Goal: Check status: Check status

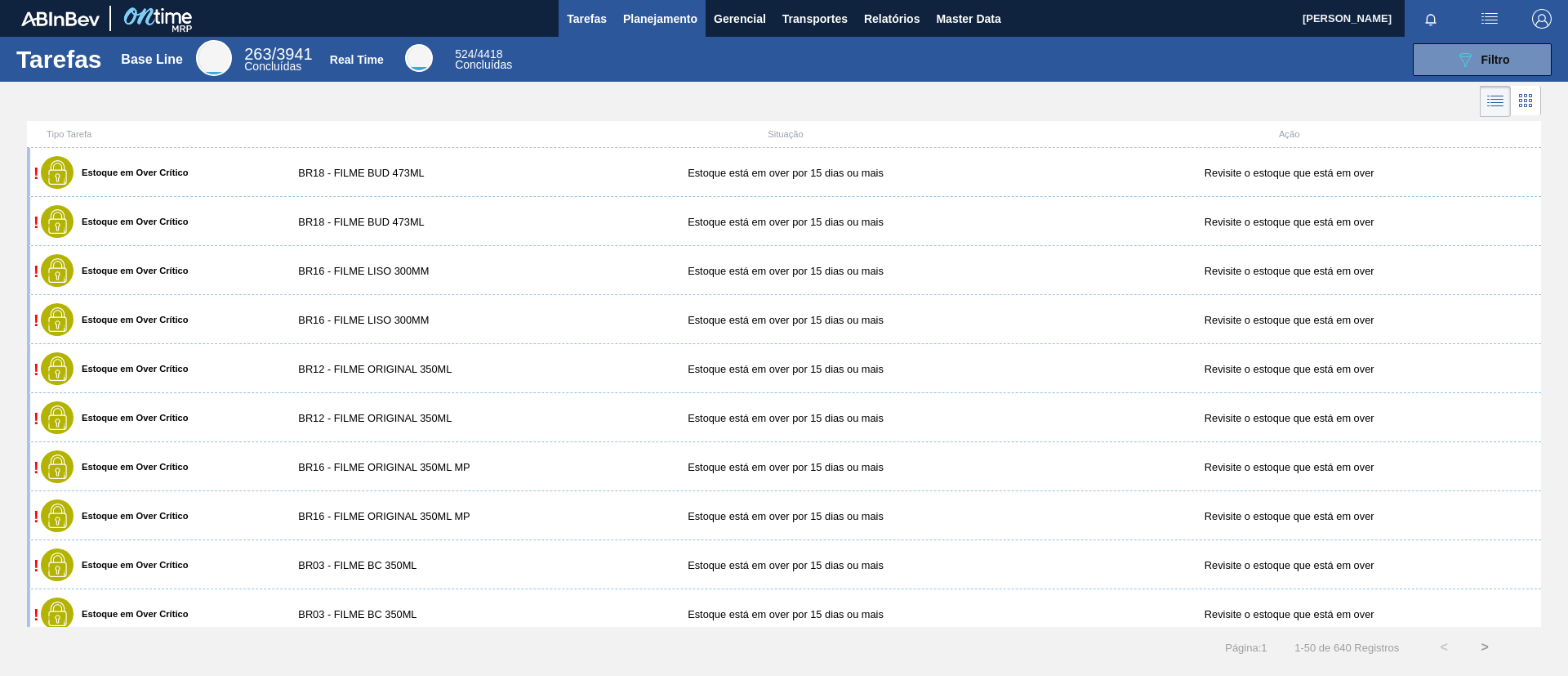
click at [624, 33] on button "Planejamento" at bounding box center [660, 18] width 90 height 36
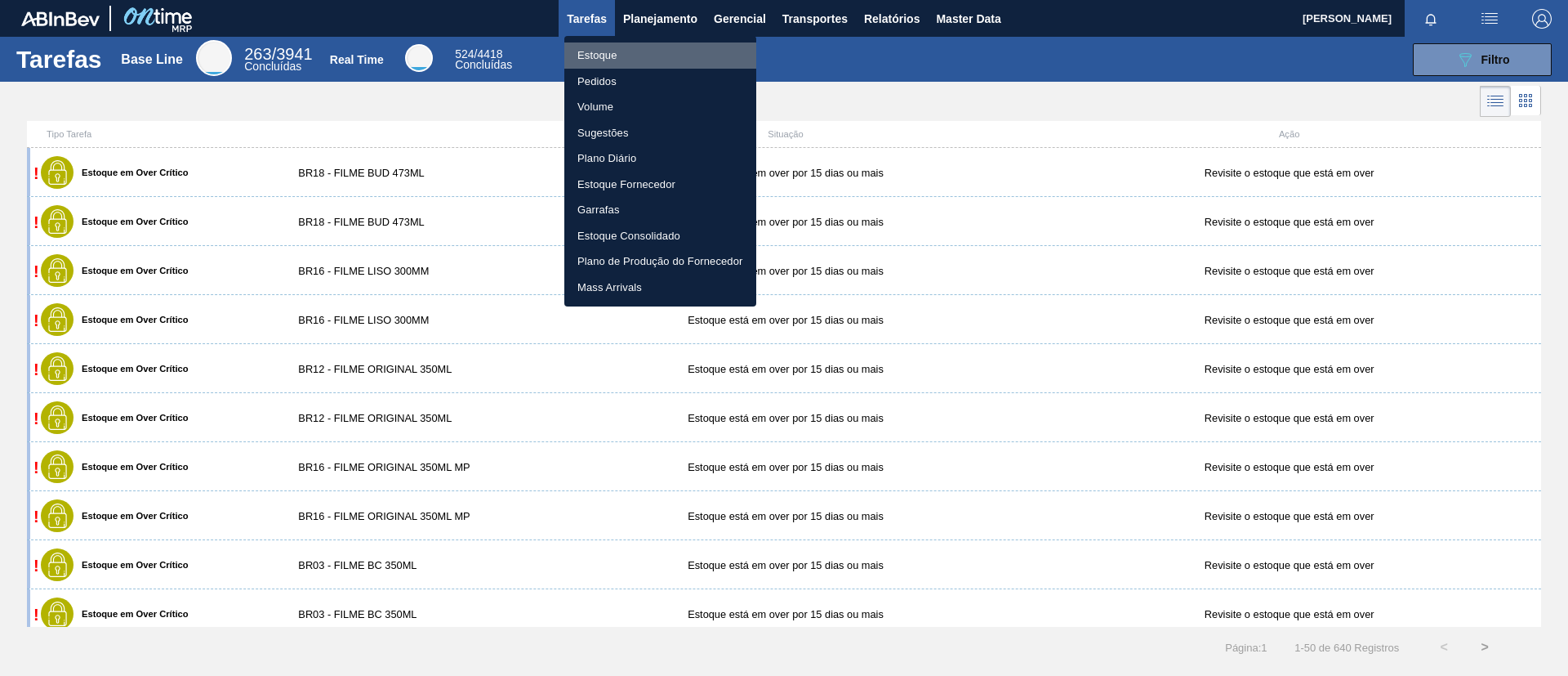
click at [627, 48] on li "Estoque" at bounding box center [660, 56] width 192 height 26
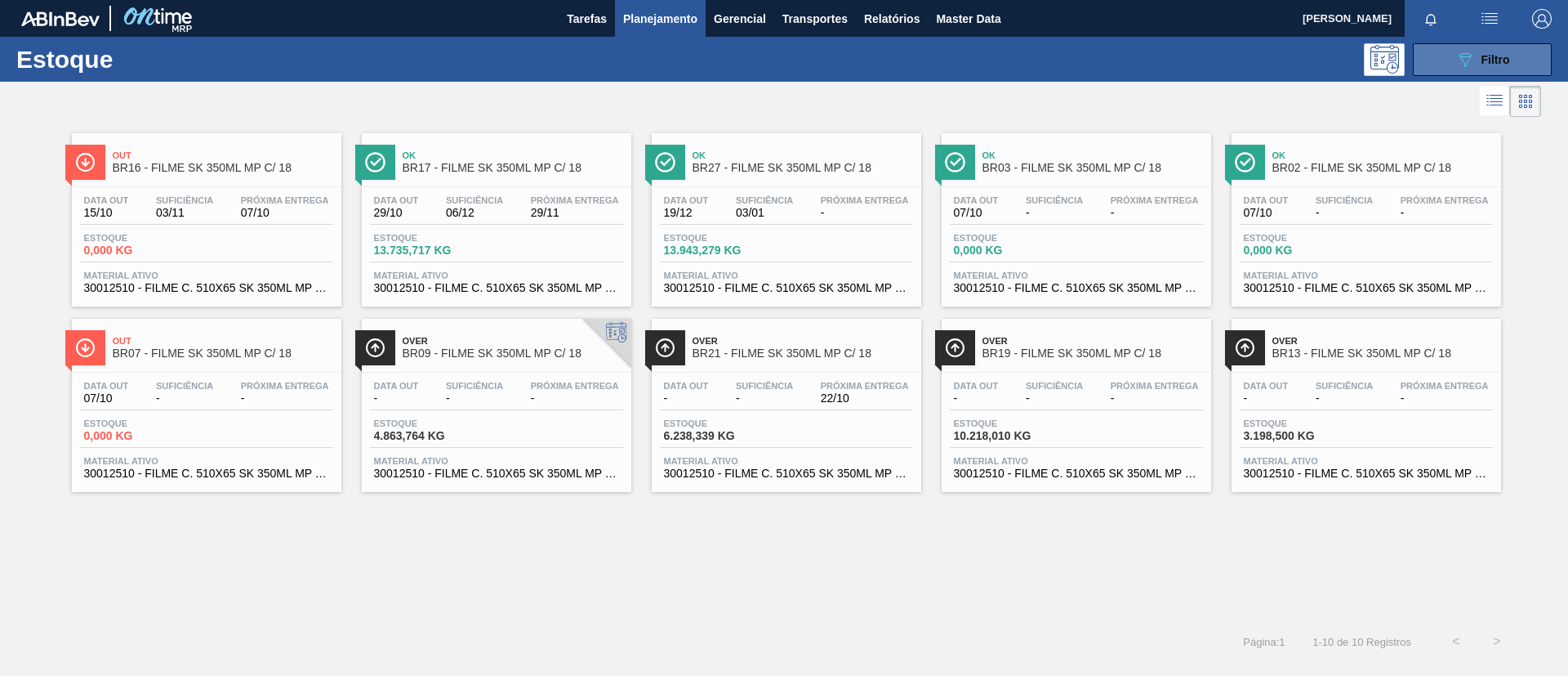
click at [1508, 72] on button "089F7B8B-B2A5-4AFE-B5C0-19BA573D28AC Filtro" at bounding box center [1482, 60] width 139 height 33
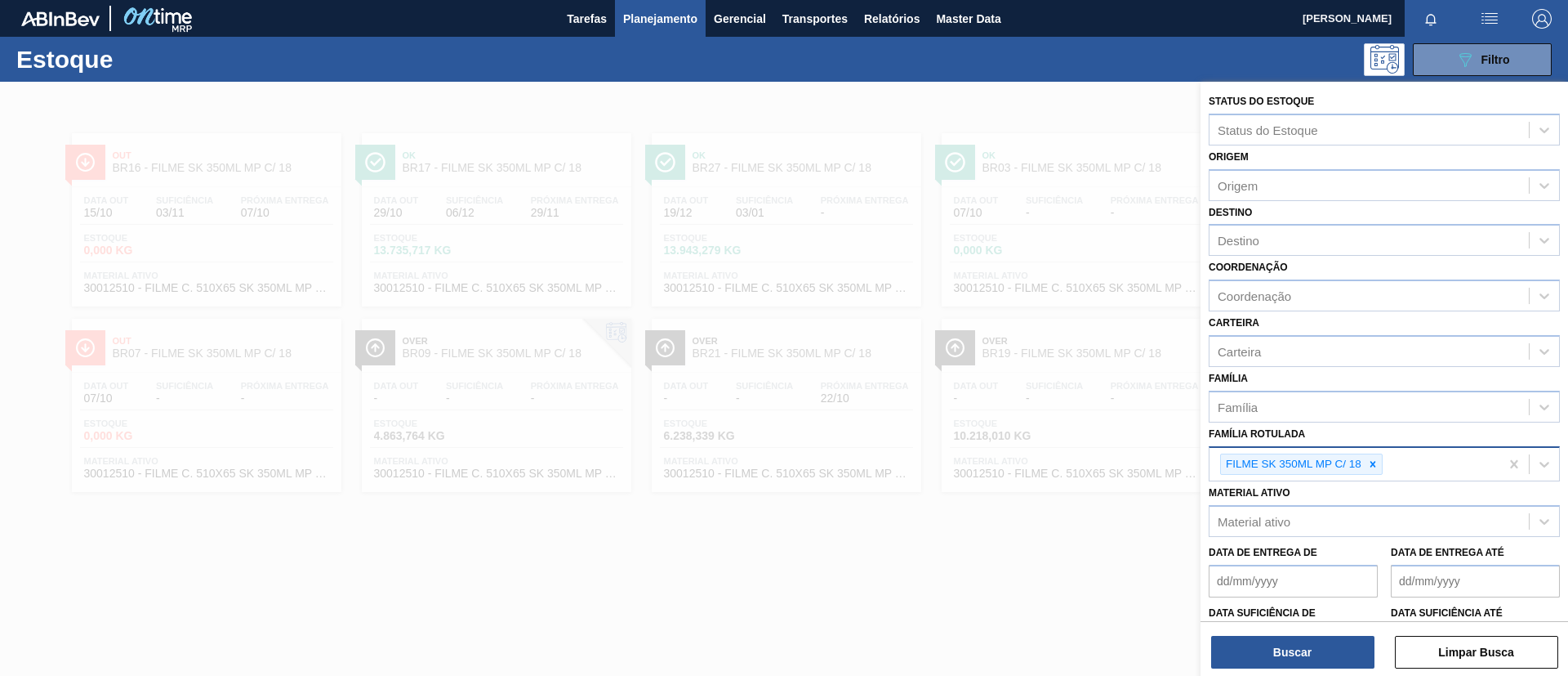
click at [1370, 463] on icon at bounding box center [1373, 463] width 11 height 11
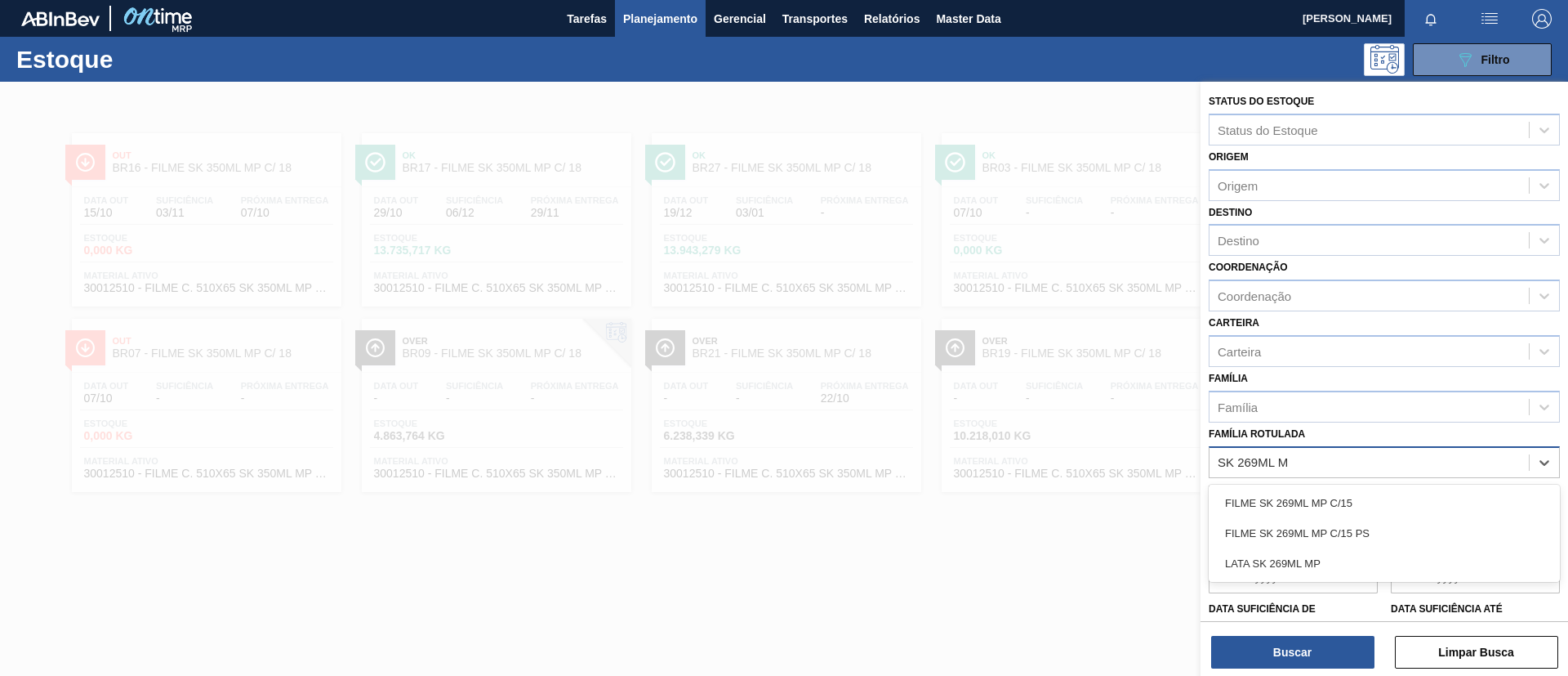
type Rotulada "SK 269ML MP"
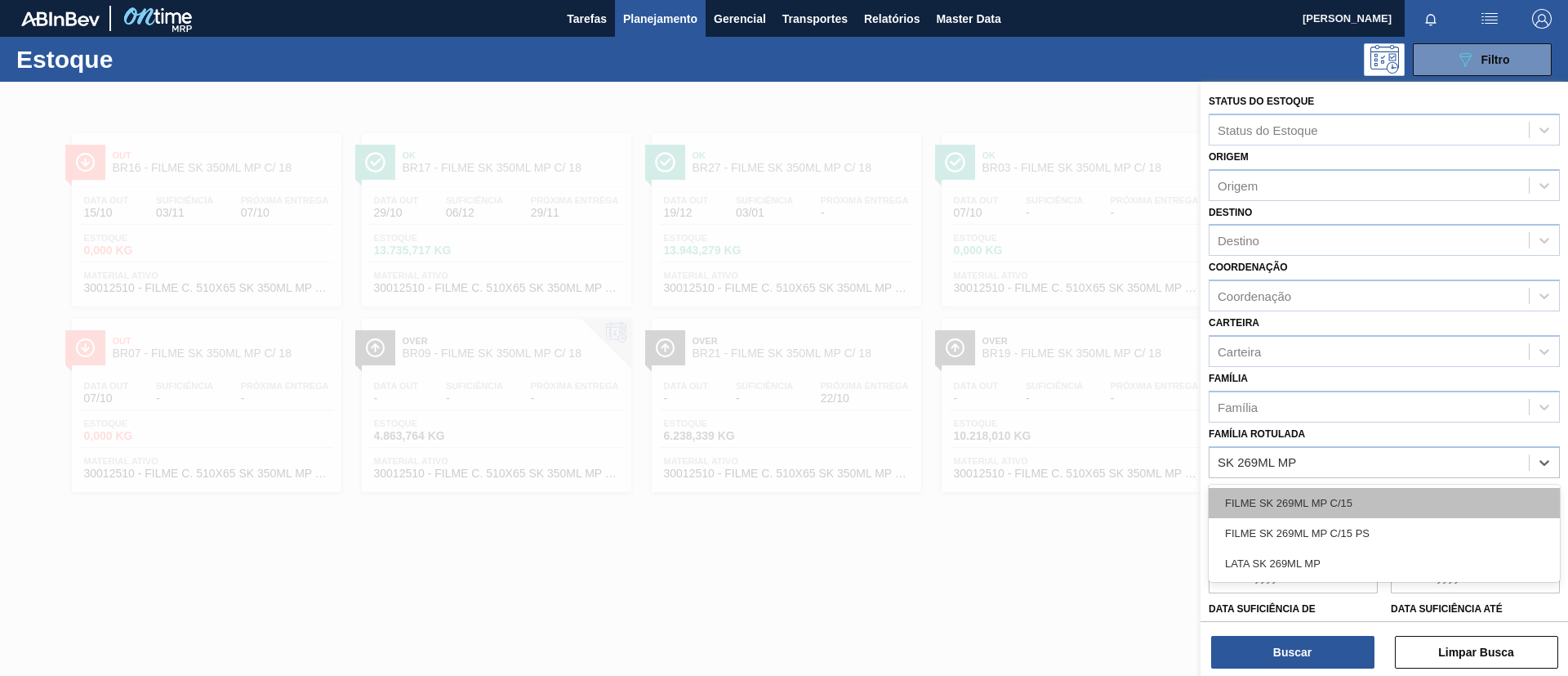
click at [1374, 498] on div "FILME SK 269ML MP C/15" at bounding box center [1384, 502] width 351 height 30
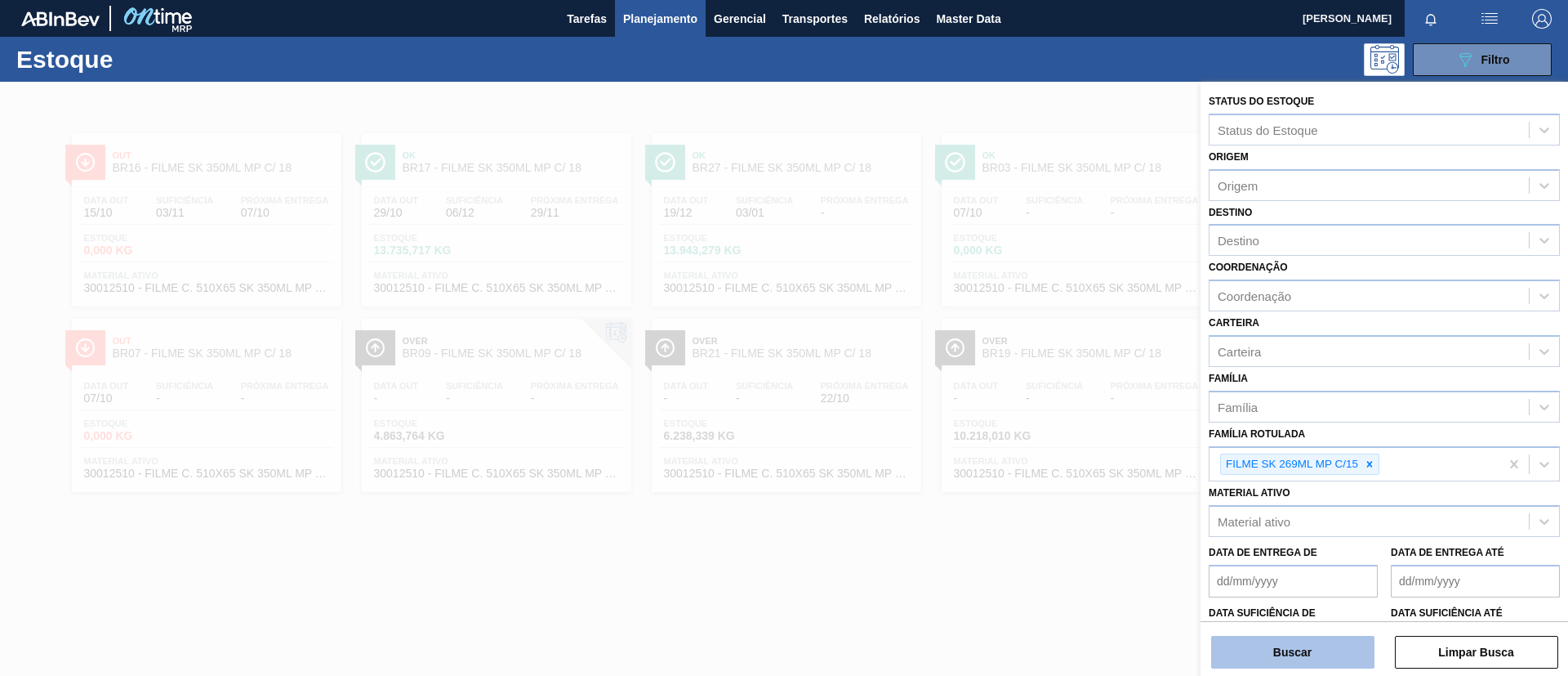
click at [1279, 658] on button "Buscar" at bounding box center [1293, 652] width 163 height 33
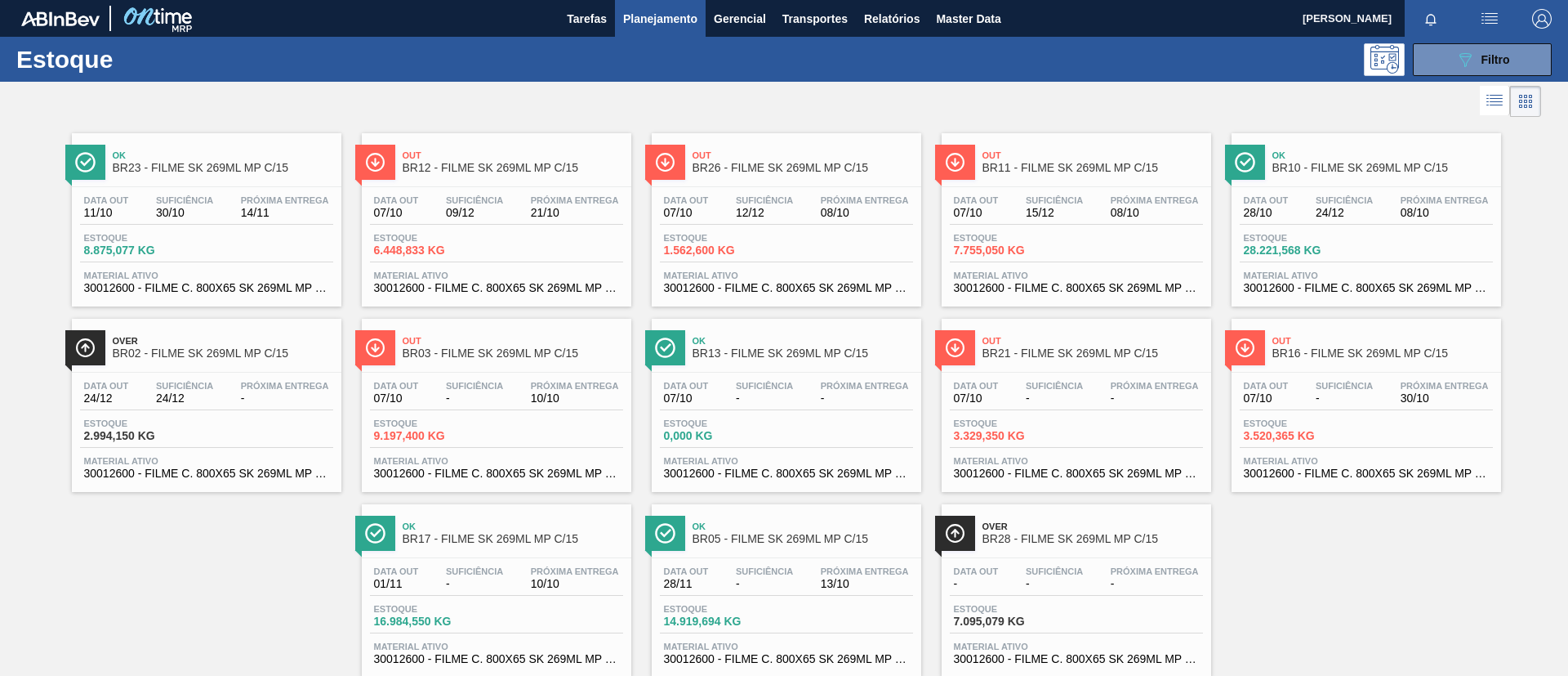
click at [1082, 153] on span "Out" at bounding box center [1093, 155] width 221 height 10
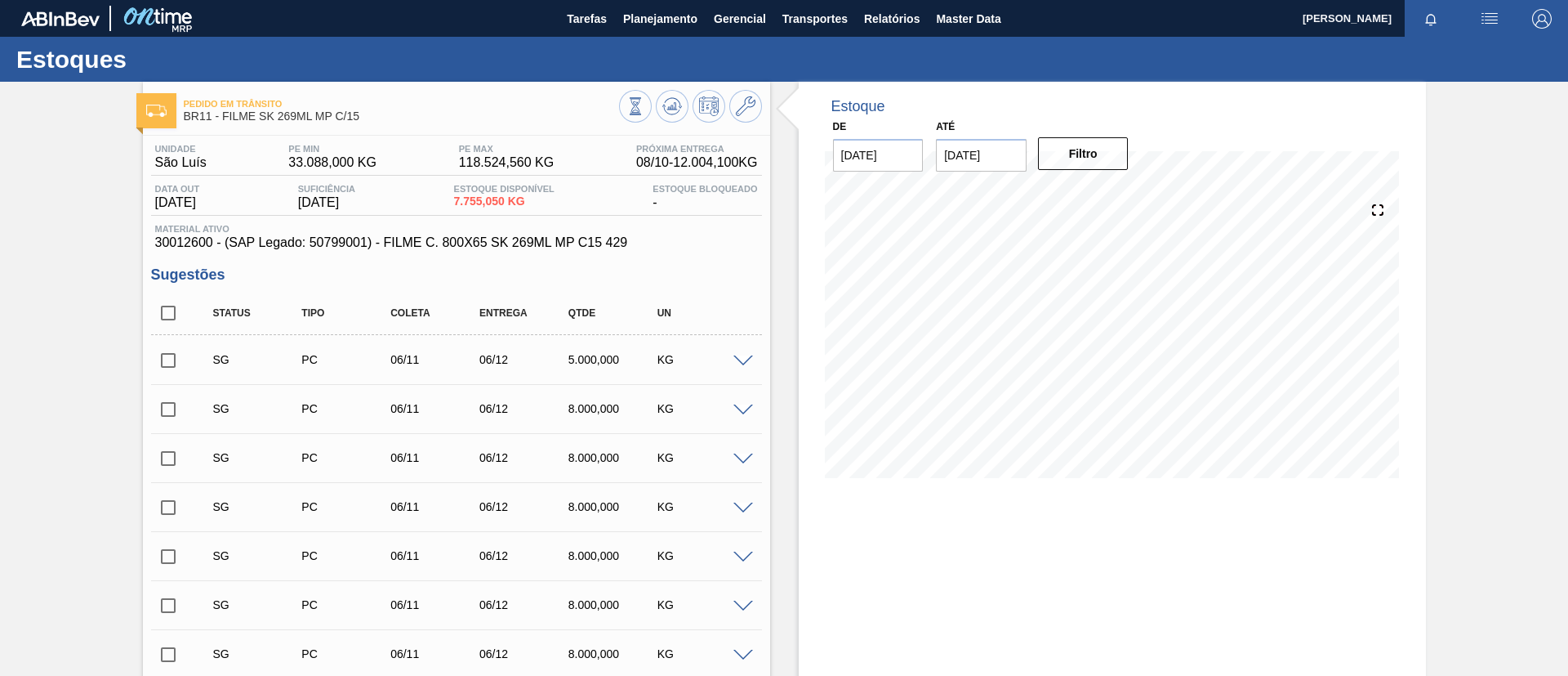
click at [976, 162] on input "[DATE]" at bounding box center [981, 156] width 90 height 33
click at [1115, 191] on button "Next Month" at bounding box center [1118, 194] width 11 height 11
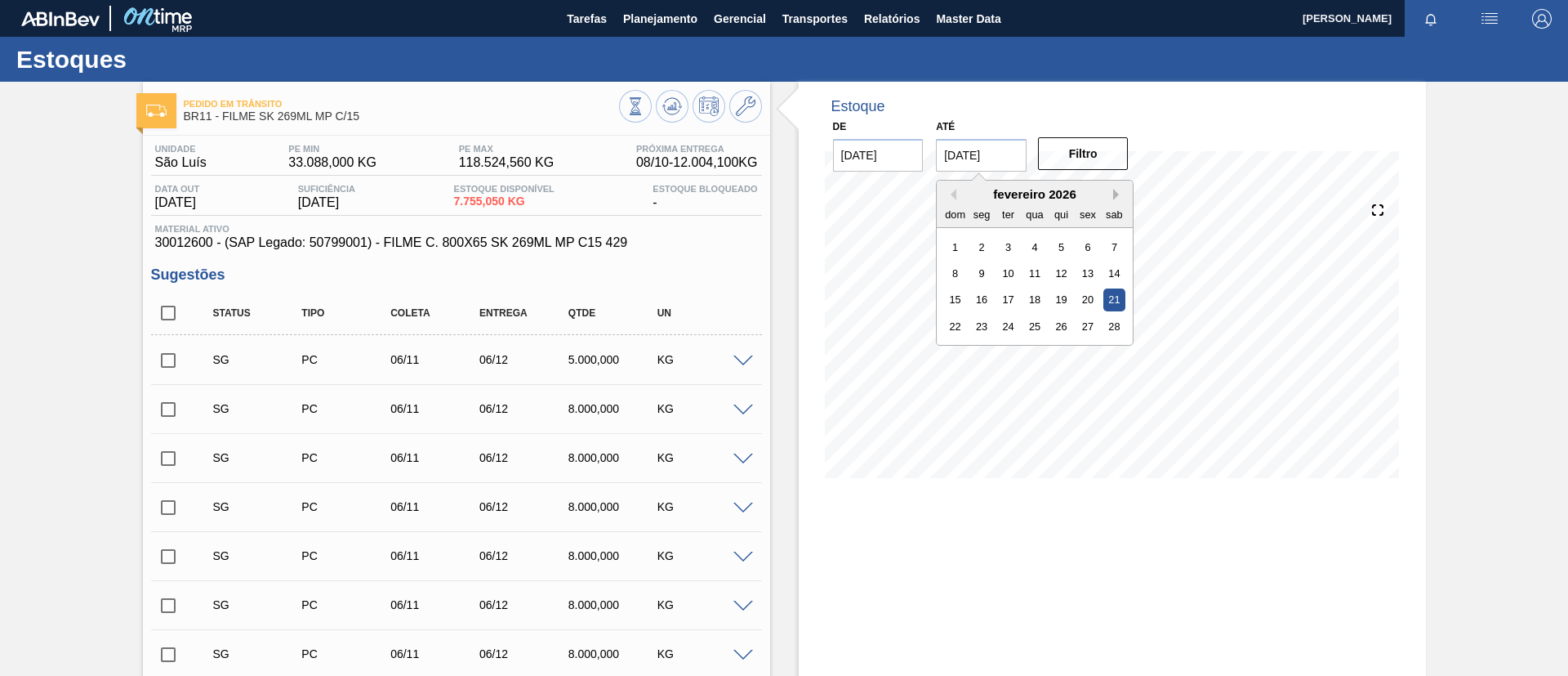
click at [1115, 191] on button "Next Month" at bounding box center [1118, 194] width 11 height 11
click at [1115, 190] on button "Next Month" at bounding box center [1118, 194] width 11 height 11
click at [1027, 358] on div "29" at bounding box center [1035, 352] width 22 height 22
type input "[DATE]"
click at [1094, 134] on div "De [DATE] Até [DATE] Filtro" at bounding box center [982, 143] width 327 height 56
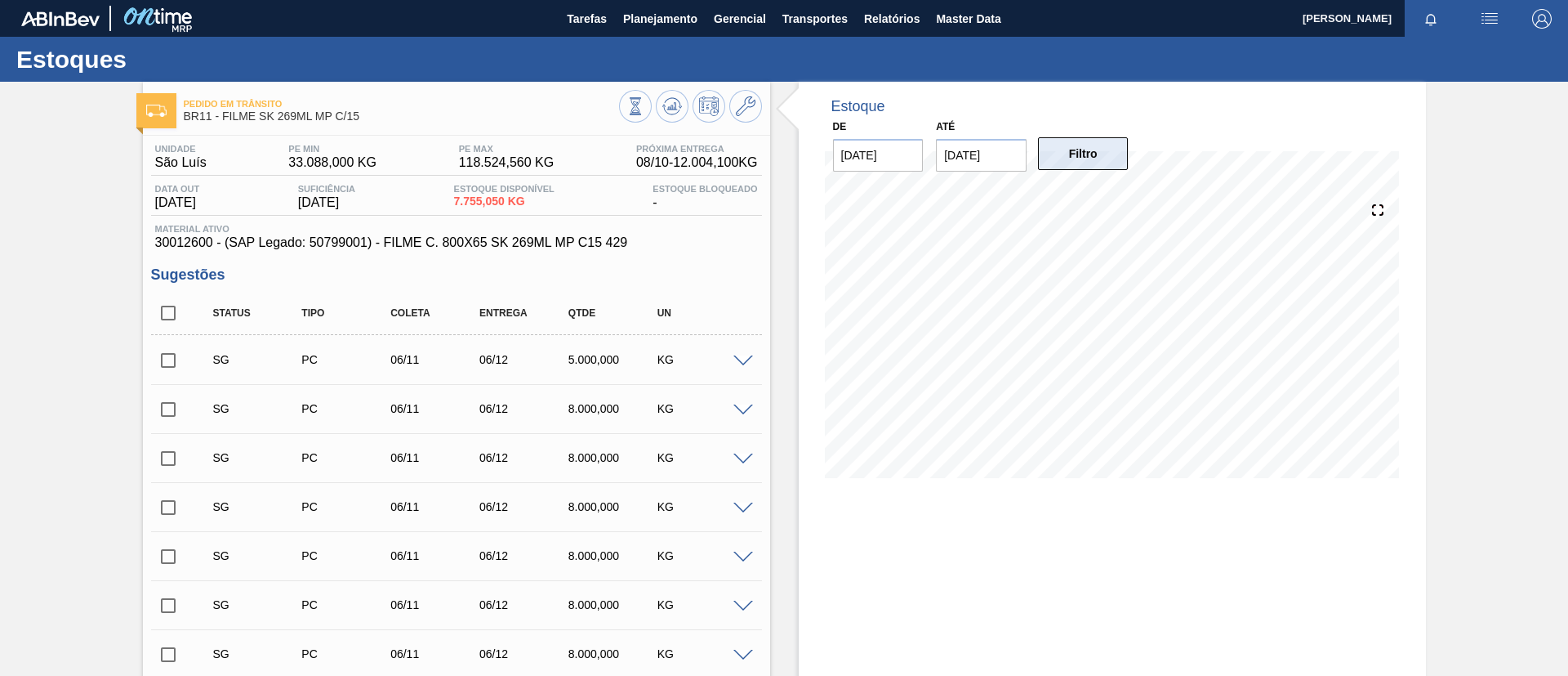
click at [1099, 141] on button "Filtro" at bounding box center [1083, 154] width 90 height 33
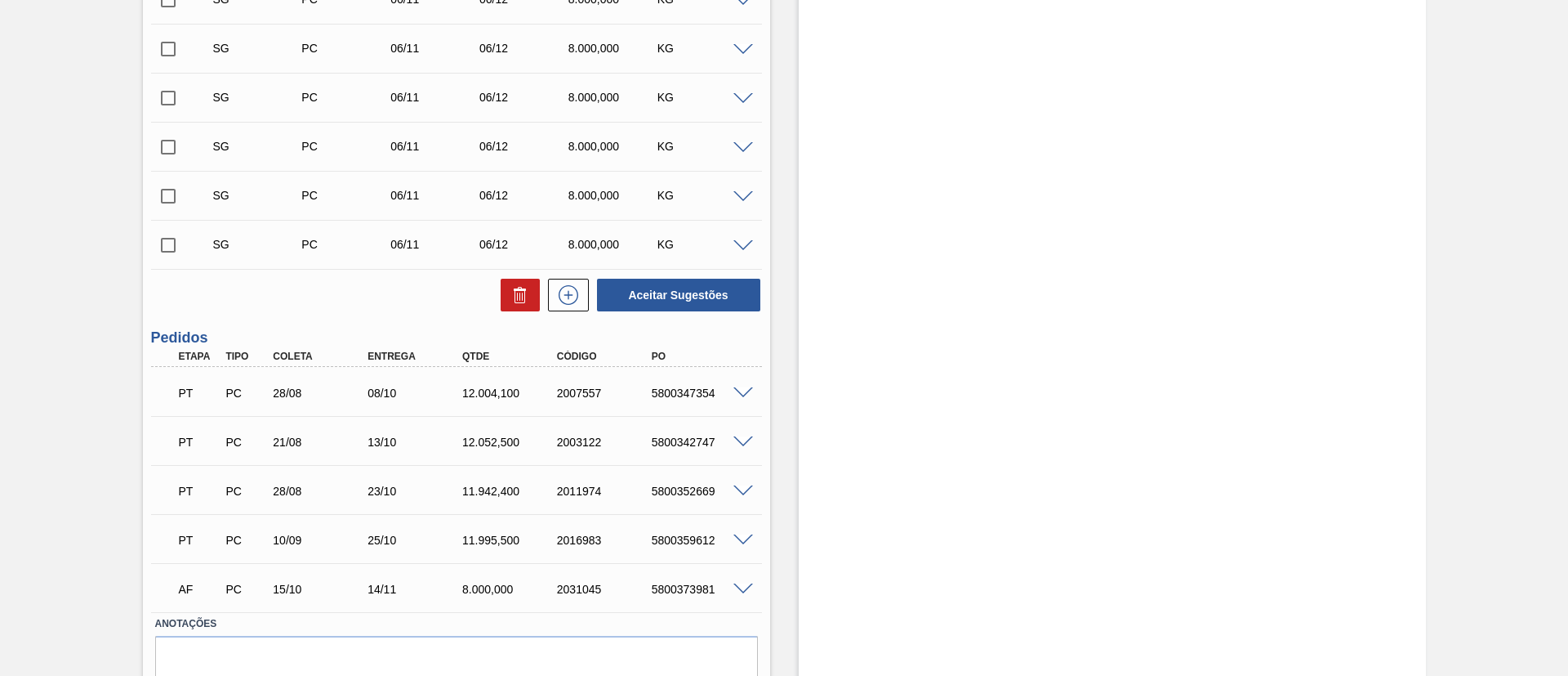
scroll to position [725, 0]
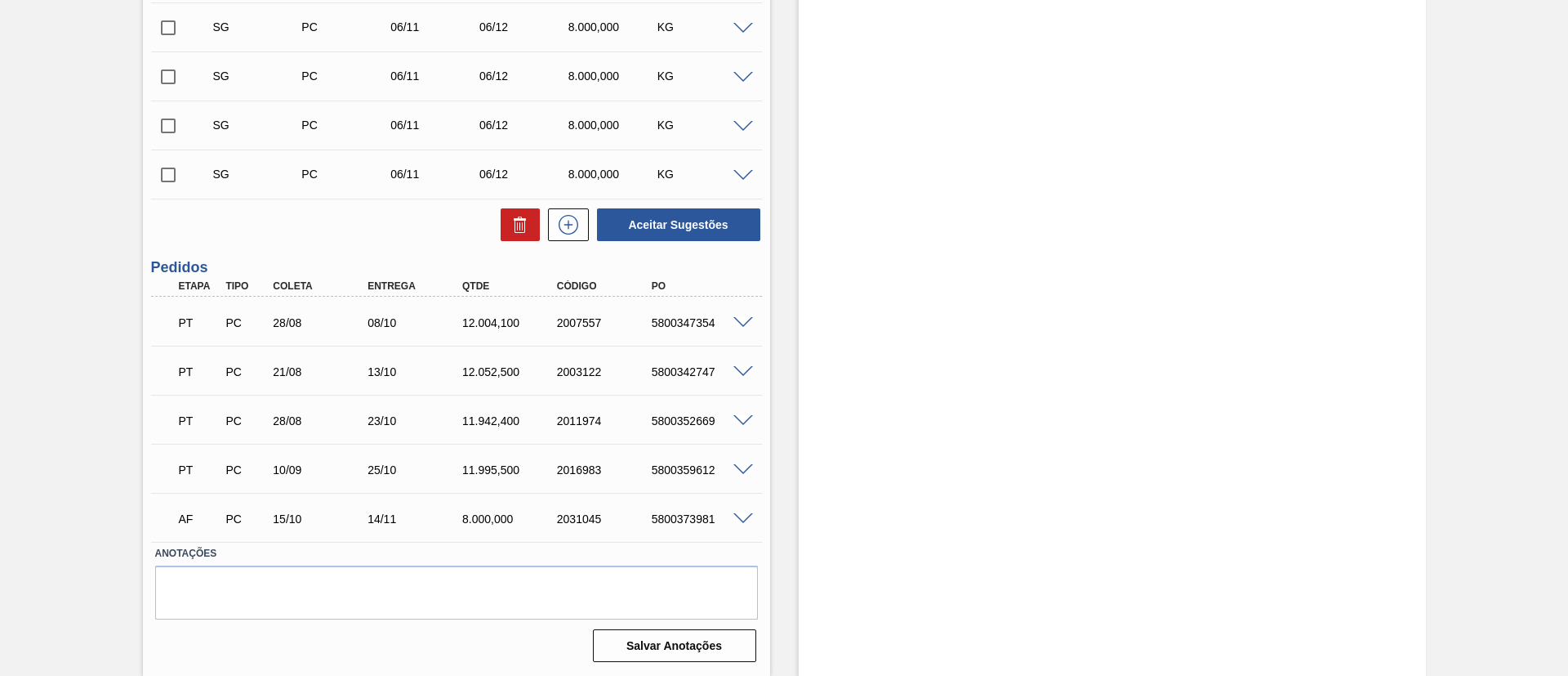
click at [744, 326] on span at bounding box center [743, 323] width 20 height 12
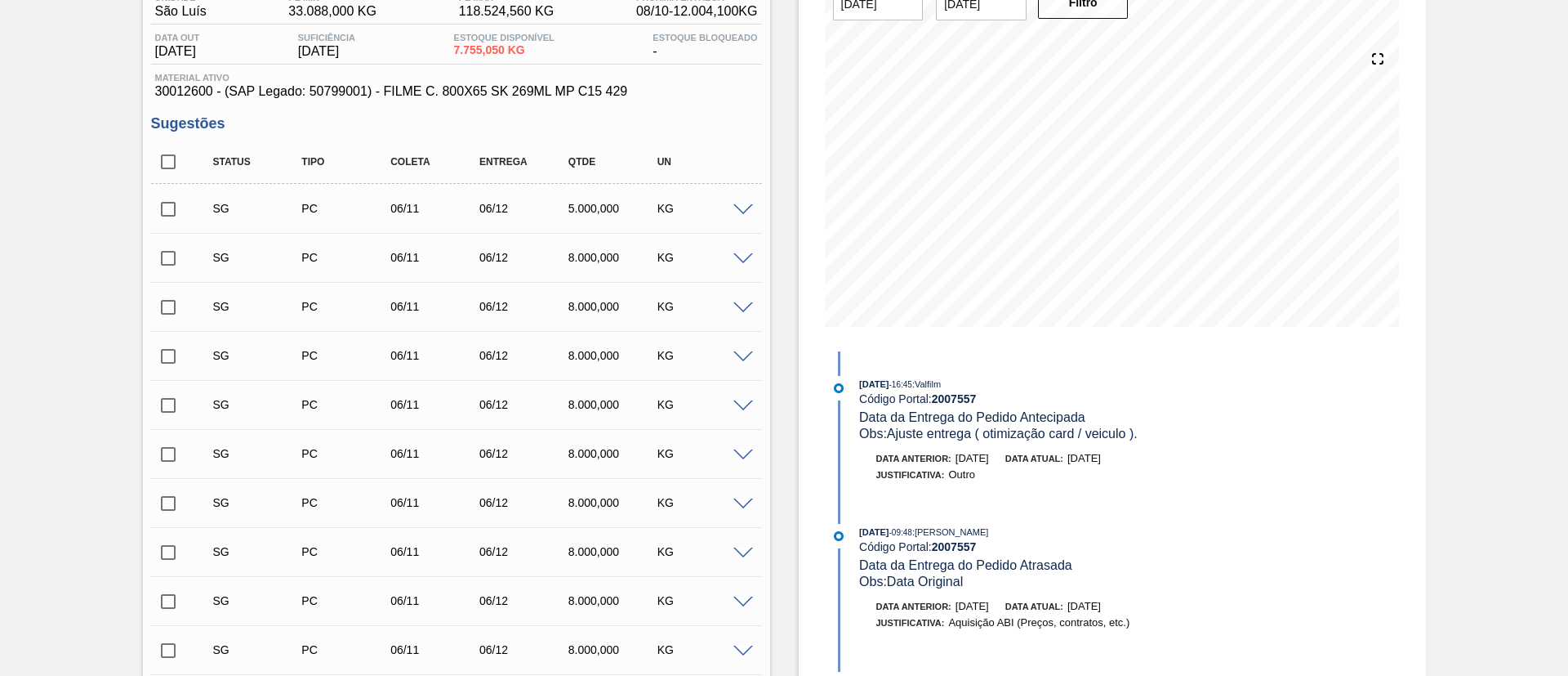
scroll to position [112, 0]
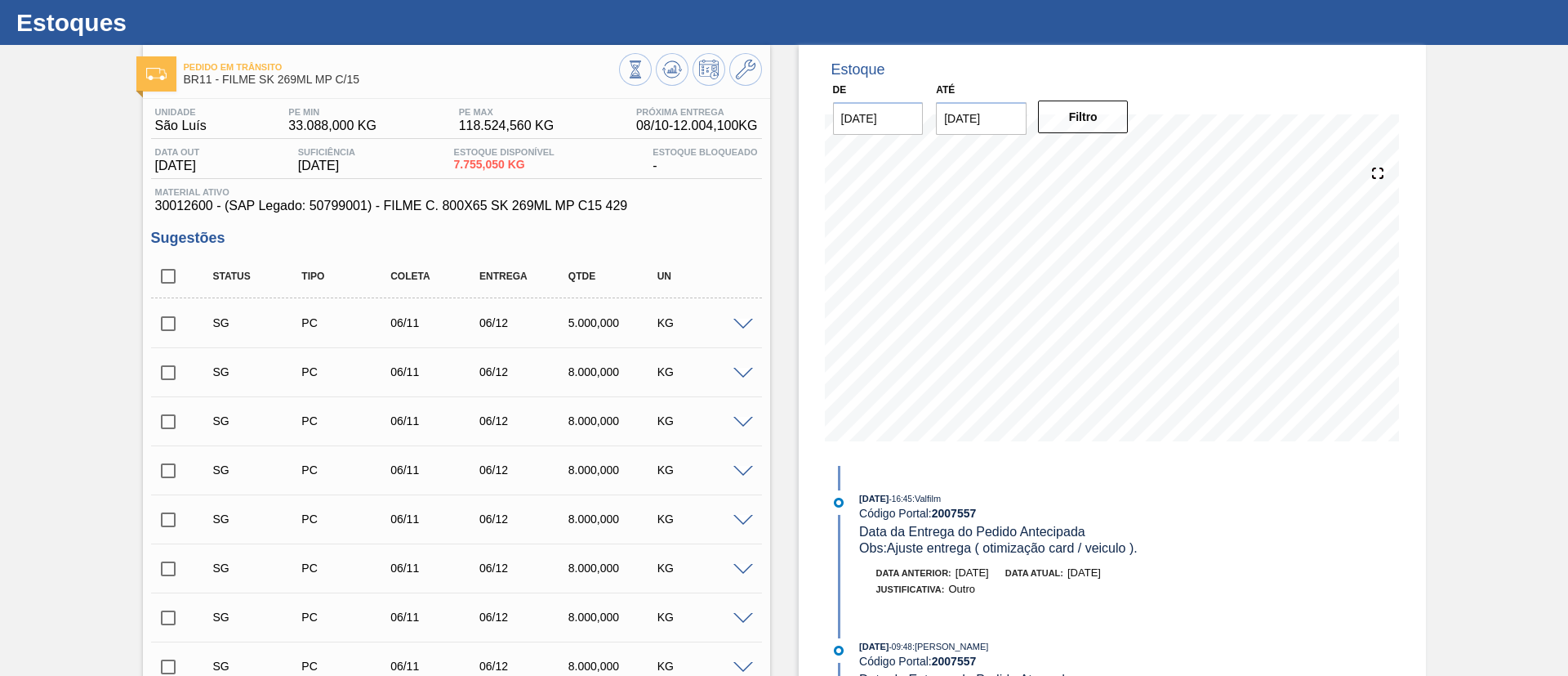
scroll to position [0, 0]
